Goal: Information Seeking & Learning: Learn about a topic

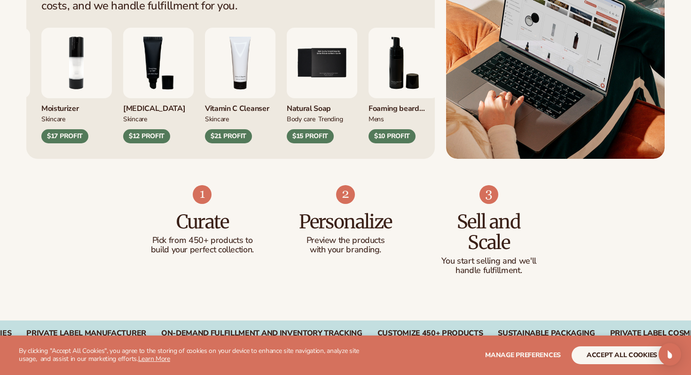
scroll to position [446, 0]
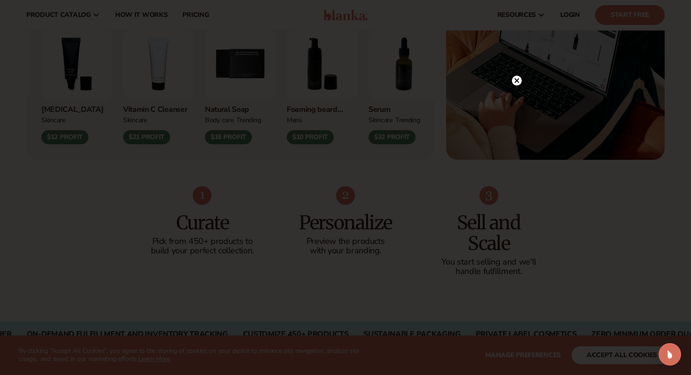
click at [517, 81] on icon at bounding box center [517, 80] width 5 height 5
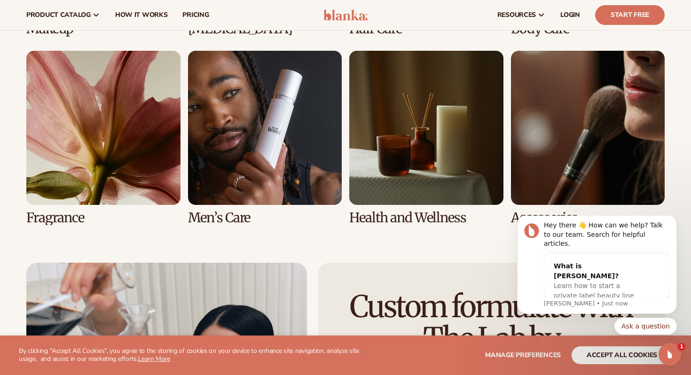
scroll to position [1968, 0]
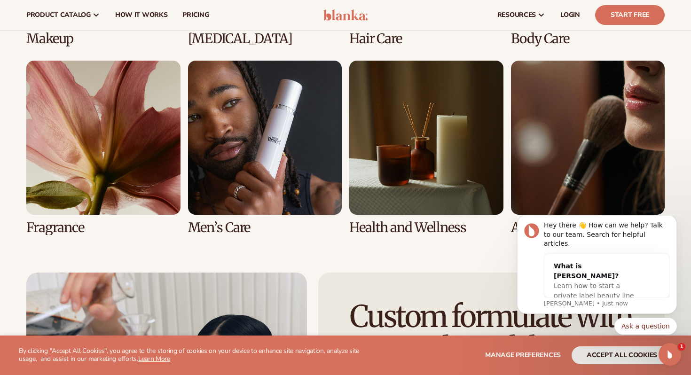
click at [393, 130] on link "7 / 8" at bounding box center [426, 148] width 154 height 174
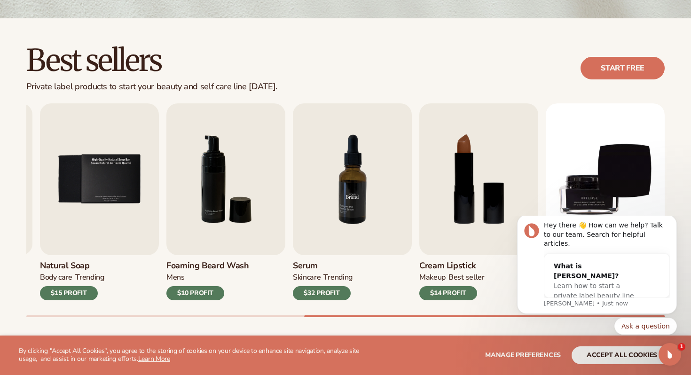
click at [350, 173] on img "7 / 9" at bounding box center [352, 179] width 119 height 152
click at [350, 196] on img "7 / 9" at bounding box center [352, 179] width 119 height 152
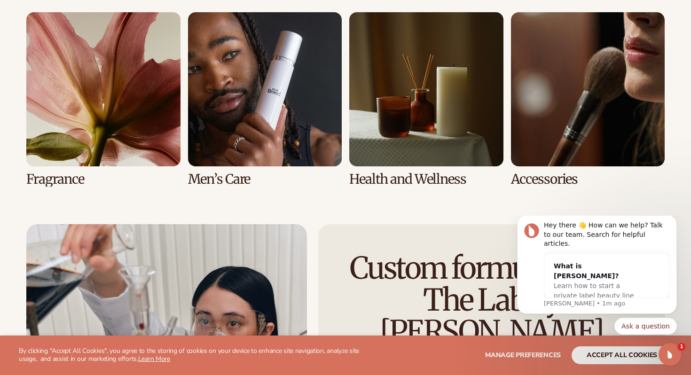
scroll to position [2021, 0]
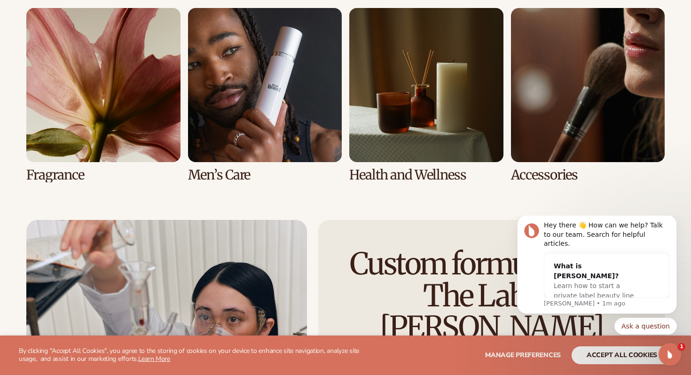
click at [256, 60] on link "6 / 8" at bounding box center [265, 95] width 154 height 174
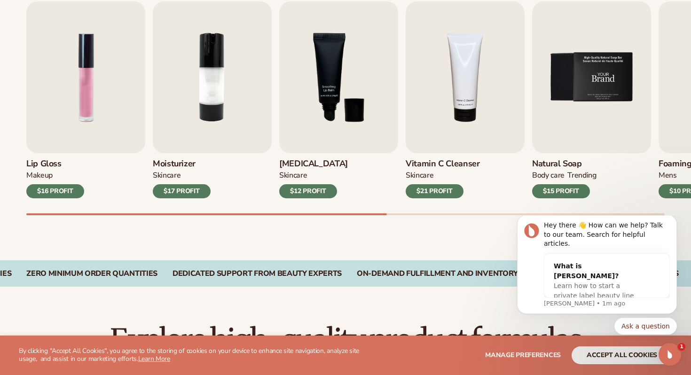
click at [569, 68] on img "5 / 9" at bounding box center [591, 77] width 119 height 152
